Goal: Task Accomplishment & Management: Manage account settings

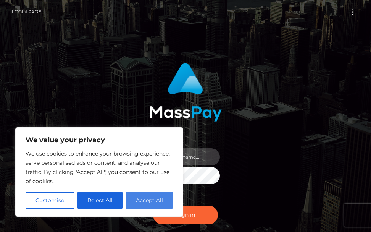
type input "terry.cope2"
click at [144, 201] on button "Accept All" at bounding box center [149, 200] width 47 height 17
checkbox input "true"
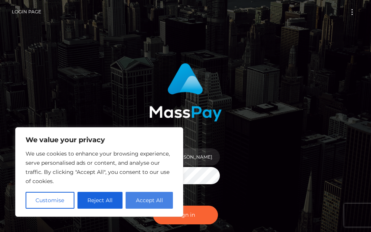
checkbox input "true"
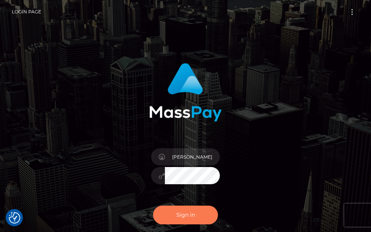
click at [176, 216] on button "Sign in" at bounding box center [185, 214] width 65 height 19
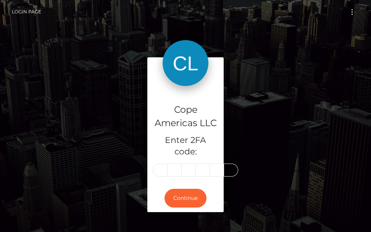
click at [163, 170] on input "text" at bounding box center [160, 169] width 15 height 13
type input "8"
type input "3"
type input "6"
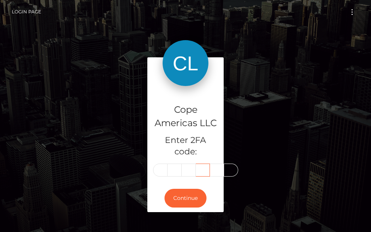
type input "4"
type input "7"
type input "9"
type input "8"
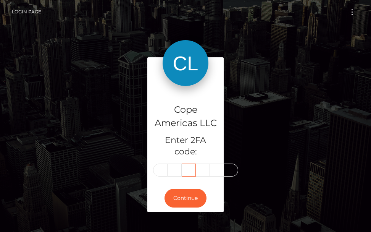
type input "1"
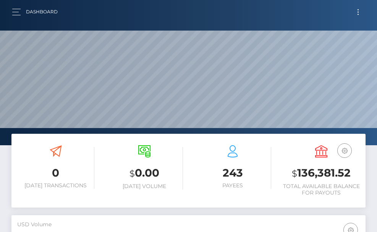
scroll to position [136, 171]
click at [359, 15] on button "Toggle navigation" at bounding box center [358, 12] width 14 height 10
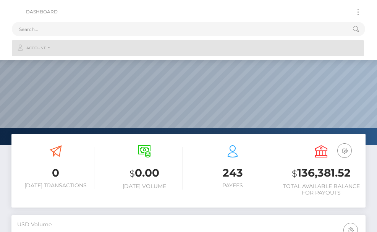
click at [41, 49] on span "Account" at bounding box center [35, 48] width 19 height 7
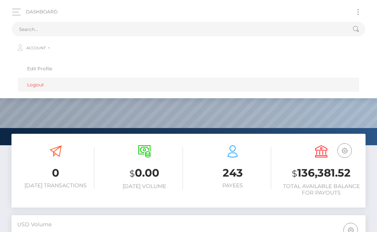
click at [40, 83] on link "Logout" at bounding box center [188, 85] width 341 height 14
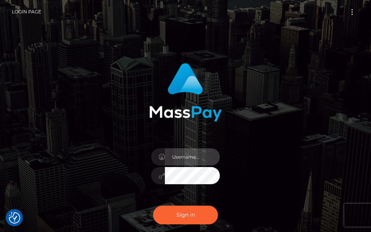
type input "terry.cope2"
click at [46, 4] on nav "Login Page Login" at bounding box center [185, 12] width 371 height 24
